Goal: Check status: Check status

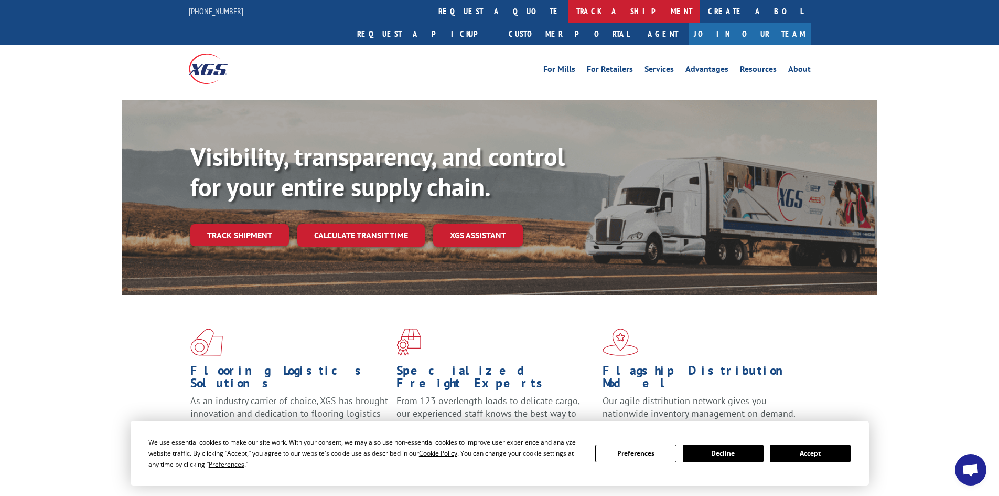
click at [569, 12] on link "track a shipment" at bounding box center [635, 11] width 132 height 23
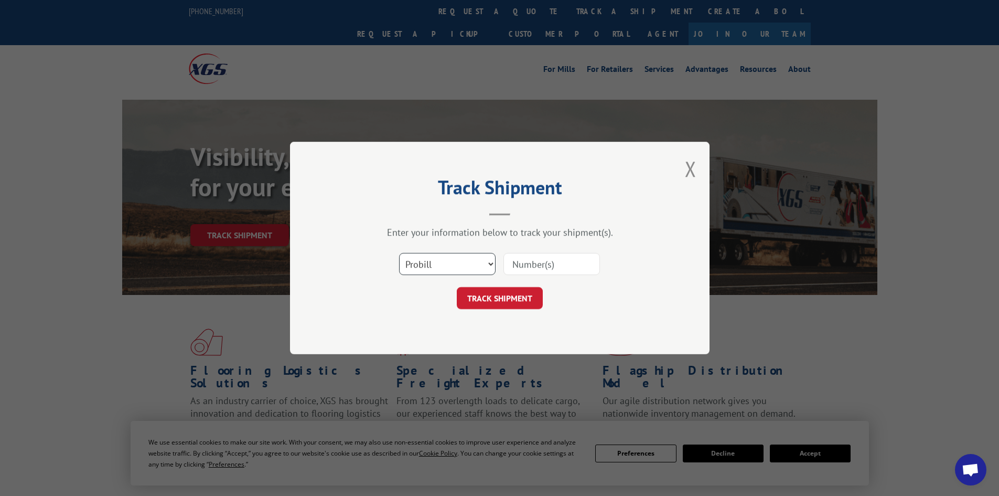
click at [468, 264] on select "Select category... Probill BOL PO" at bounding box center [447, 264] width 97 height 22
select select "bol"
click at [399, 253] on select "Select category... Probill BOL PO" at bounding box center [447, 264] width 97 height 22
click at [525, 260] on input at bounding box center [552, 264] width 97 height 22
paste input "5194007"
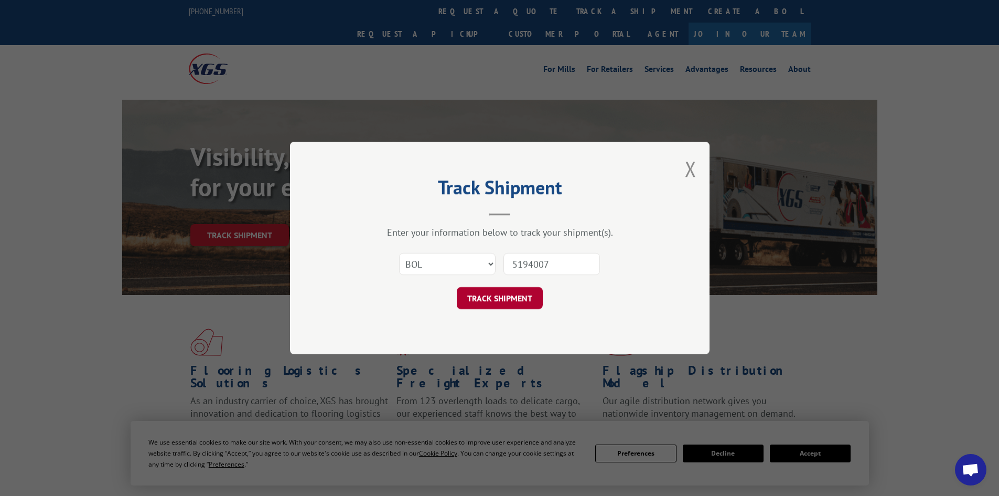
type input "5194007"
click at [503, 292] on button "TRACK SHIPMENT" at bounding box center [500, 298] width 86 height 22
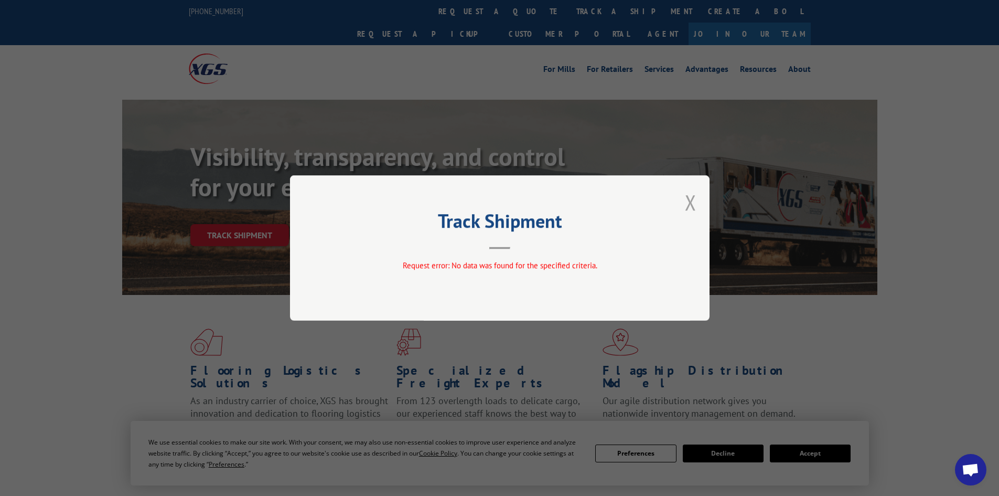
click at [685, 200] on button "Close modal" at bounding box center [691, 202] width 12 height 28
